Goal: Task Accomplishment & Management: Manage account settings

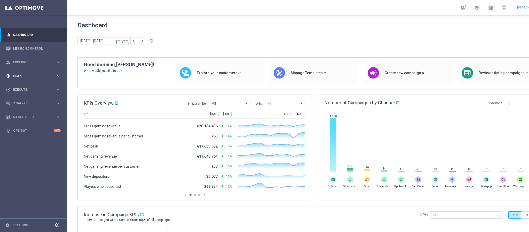
click at [21, 76] on span "Plan" at bounding box center [34, 75] width 43 height 3
click at [20, 135] on span "Execute" at bounding box center [34, 135] width 43 height 3
click at [30, 100] on link "Campaign Builder" at bounding box center [33, 100] width 40 height 4
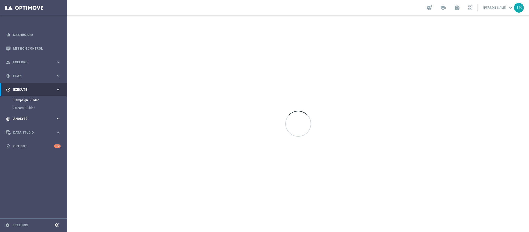
click at [20, 121] on div "track_changes Analyze keyboard_arrow_right" at bounding box center [33, 119] width 67 height 14
click at [24, 113] on link "Customer 360" at bounding box center [33, 114] width 40 height 4
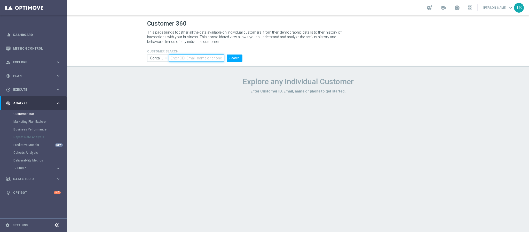
click at [193, 55] on input "text" at bounding box center [196, 57] width 55 height 7
paste input "424683754"
type input "424683754"
click at [235, 59] on button "Search" at bounding box center [234, 57] width 16 height 7
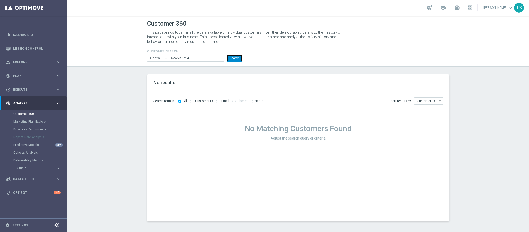
click at [231, 60] on button "Search" at bounding box center [234, 57] width 16 height 7
click at [39, 70] on div "gps_fixed Plan keyboard_arrow_right" at bounding box center [33, 76] width 67 height 14
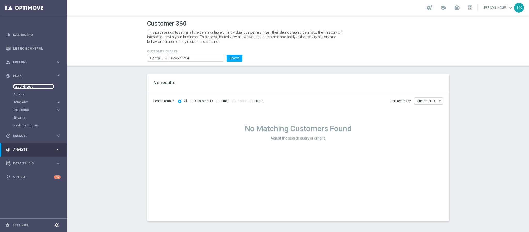
click at [29, 87] on link "Target Groups" at bounding box center [33, 86] width 40 height 4
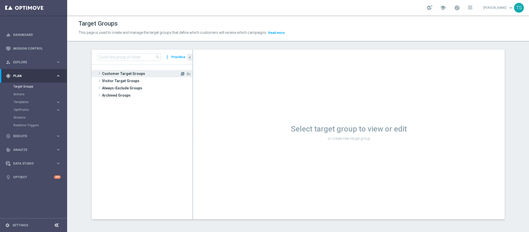
click at [180, 74] on icon "library_add" at bounding box center [182, 74] width 4 height 4
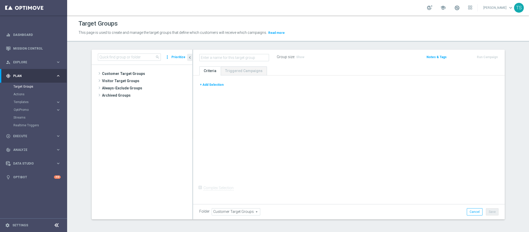
click at [208, 84] on button "+ Add Selection" at bounding box center [211, 85] width 25 height 6
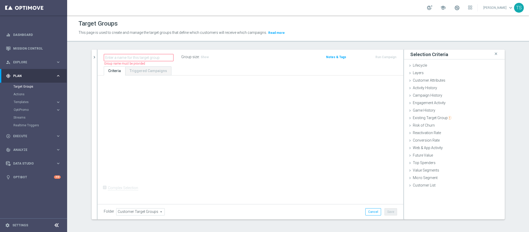
drag, startPoint x: 435, startPoint y: 78, endPoint x: 435, endPoint y: 88, distance: 9.3
click at [435, 78] on span "Customer Attributes" at bounding box center [428, 80] width 32 height 4
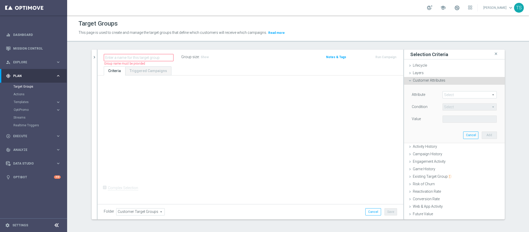
click at [448, 97] on span at bounding box center [469, 94] width 54 height 7
click at [449, 96] on input "search" at bounding box center [469, 94] width 54 height 7
type input "PLAYER"
click at [469, 92] on input "PLAYER" at bounding box center [469, 94] width 54 height 7
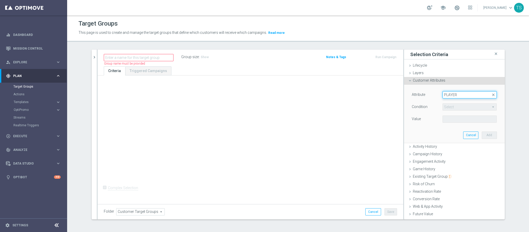
click at [469, 92] on input "PLAYER" at bounding box center [469, 94] width 54 height 7
click at [466, 40] on header "Target Groups This page is used to create and manage the target groups that def…" at bounding box center [297, 28] width 461 height 26
click at [431, 80] on span "Customer Attributes" at bounding box center [428, 80] width 32 height 4
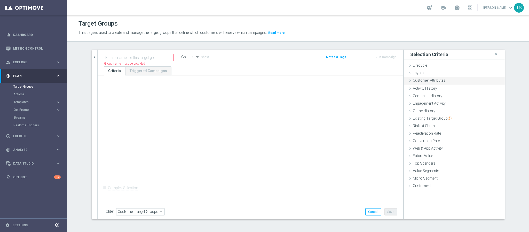
click at [431, 80] on span "Customer Attributes" at bounding box center [428, 80] width 32 height 4
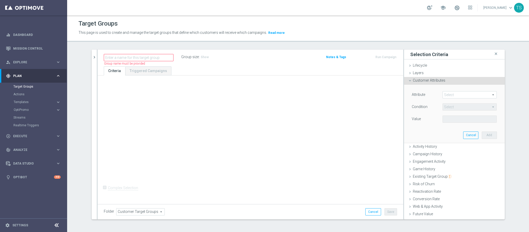
click at [453, 94] on span at bounding box center [469, 94] width 54 height 7
click at [470, 98] on div "Select arrow_drop_down search" at bounding box center [469, 94] width 54 height 7
click at [468, 94] on span at bounding box center [469, 94] width 54 height 7
click at [467, 93] on input "search" at bounding box center [469, 94] width 54 height 7
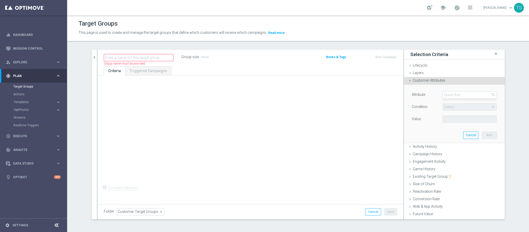
click at [460, 43] on div "Target Groups This page is used to create and manage the target groups that def…" at bounding box center [297, 123] width 461 height 216
drag, startPoint x: 460, startPoint y: 43, endPoint x: 434, endPoint y: 40, distance: 25.9
click at [461, 43] on div "Target Groups This page is used to create and manage the target groups that def…" at bounding box center [297, 123] width 461 height 216
click at [429, 80] on span "Customer Attributes" at bounding box center [428, 80] width 32 height 4
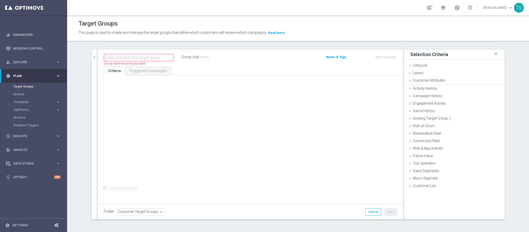
click at [424, 61] on div "Selection Criteria close Lifecycle done Cancel Add Layers done Cancel Add done" at bounding box center [454, 134] width 101 height 169
click at [418, 67] on span "Lifecycle" at bounding box center [419, 65] width 14 height 4
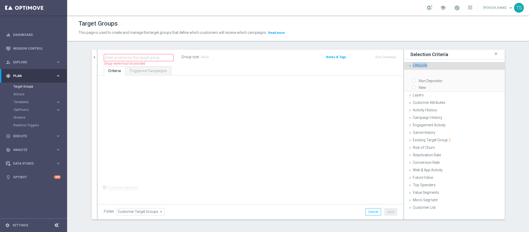
click at [419, 67] on span "Lifecycle" at bounding box center [419, 65] width 14 height 4
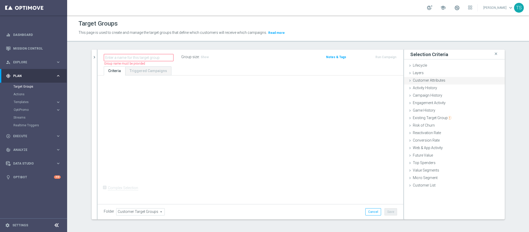
click at [426, 80] on span "Customer Attributes" at bounding box center [428, 80] width 32 height 4
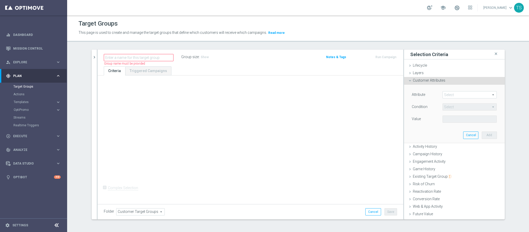
click at [453, 95] on span at bounding box center [469, 94] width 54 height 7
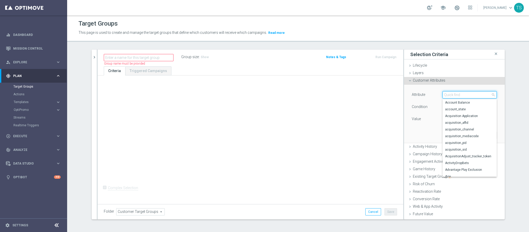
click at [462, 94] on input "search" at bounding box center [469, 94] width 54 height 7
type input "playe"
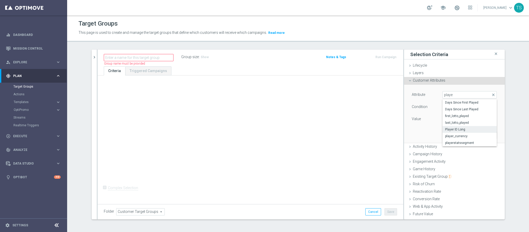
click at [465, 128] on span "Player ID Long" at bounding box center [469, 129] width 49 height 4
type input "Player ID Long"
type input "Equals"
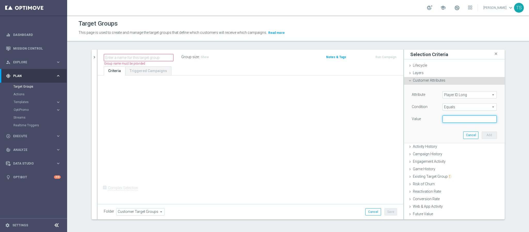
click at [466, 117] on input "text" at bounding box center [469, 118] width 54 height 7
paste input "424683754"
type input "424683754"
click at [481, 136] on button "Add" at bounding box center [488, 134] width 15 height 7
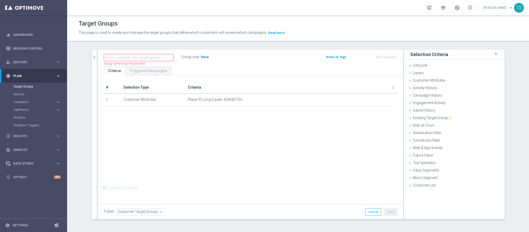
click at [202, 54] on h3 "Show" at bounding box center [204, 57] width 9 height 6
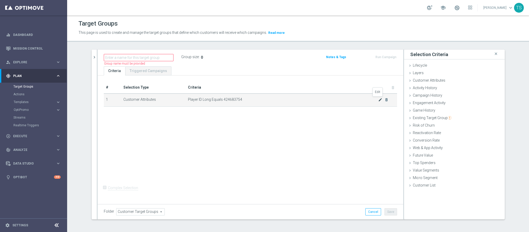
click at [378, 98] on icon "mode_edit" at bounding box center [380, 99] width 4 height 4
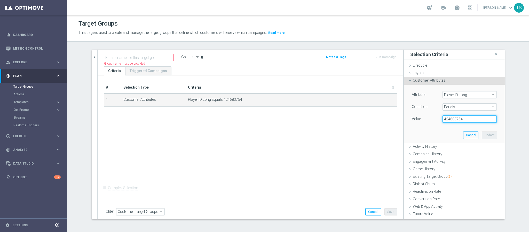
click at [447, 118] on input "424683754" at bounding box center [469, 118] width 54 height 7
drag, startPoint x: 447, startPoint y: 118, endPoint x: 461, endPoint y: 123, distance: 15.2
click at [448, 118] on input "424683754" at bounding box center [469, 118] width 54 height 7
paste input "93931"
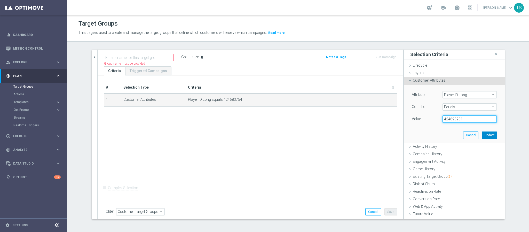
type input "424693931"
click at [481, 136] on button "Update" at bounding box center [488, 134] width 15 height 7
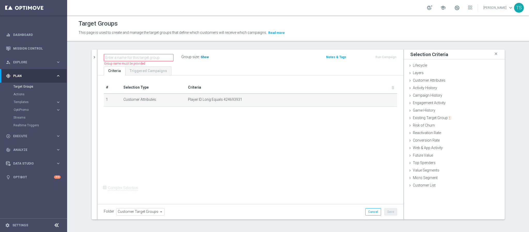
click at [200, 56] on span "Show" at bounding box center [204, 57] width 8 height 4
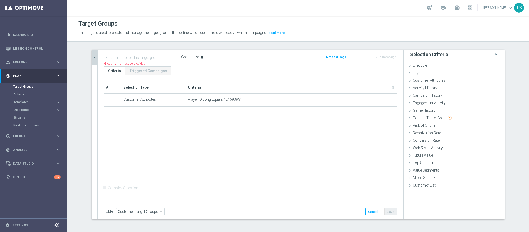
click at [92, 56] on icon "chevron_right" at bounding box center [94, 57] width 5 height 5
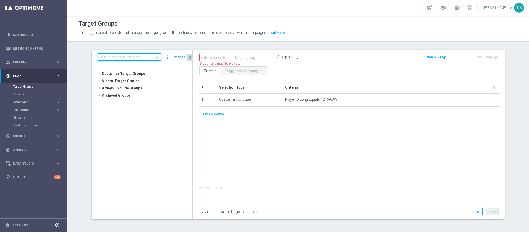
click at [147, 57] on input at bounding box center [129, 56] width 63 height 7
type input "RI"
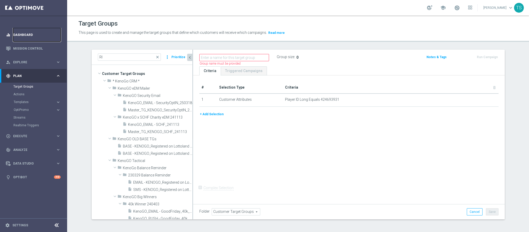
click at [30, 39] on link "Dashboard" at bounding box center [36, 35] width 47 height 14
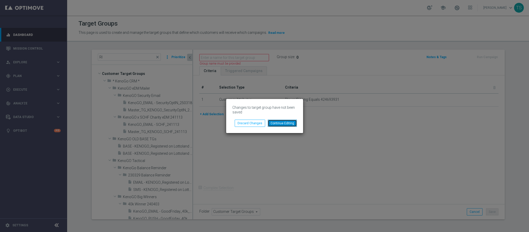
click at [278, 120] on button "Continue Editing" at bounding box center [281, 122] width 29 height 7
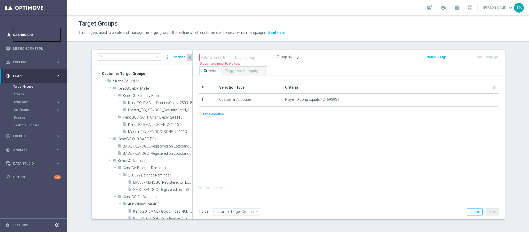
click at [42, 34] on link "Dashboard" at bounding box center [36, 35] width 47 height 14
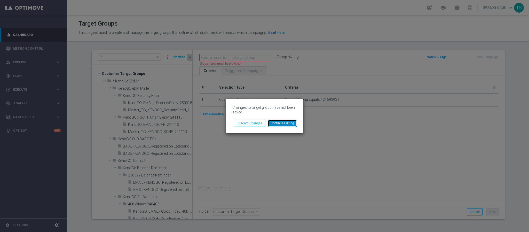
click at [279, 123] on button "Continue Editing" at bounding box center [281, 122] width 29 height 7
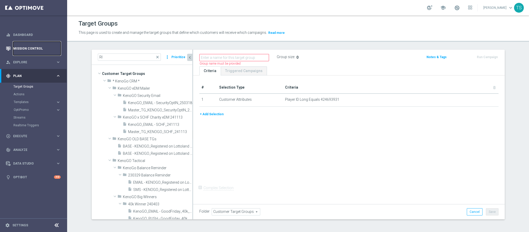
click at [23, 50] on link "Mission Control" at bounding box center [36, 49] width 47 height 14
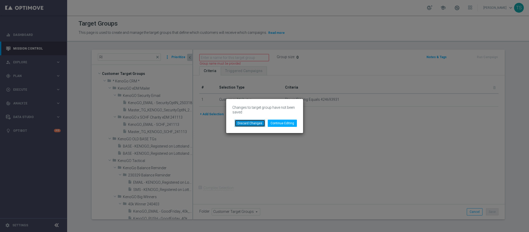
click at [258, 125] on button "Discard Changes" at bounding box center [249, 122] width 30 height 7
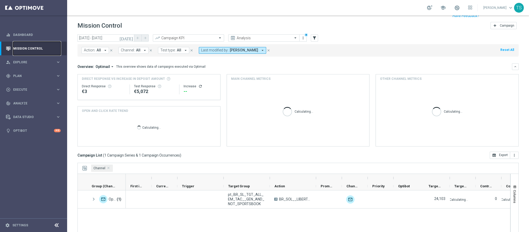
scroll to position [27, 0]
